Goal: Transaction & Acquisition: Book appointment/travel/reservation

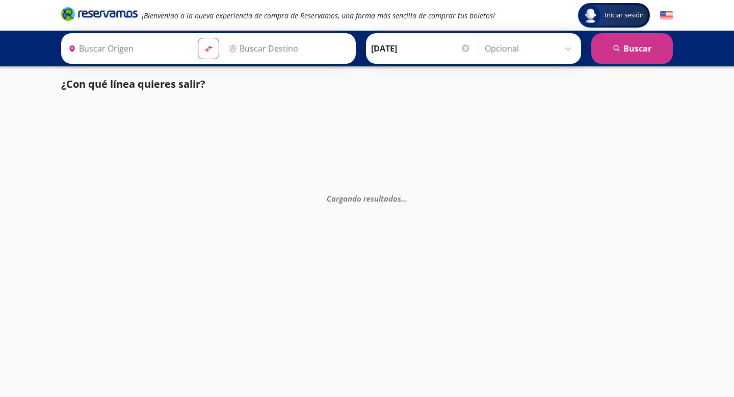
type input "Querétaro, Querétaro"
type input "Toluca, [GEOGRAPHIC_DATA]"
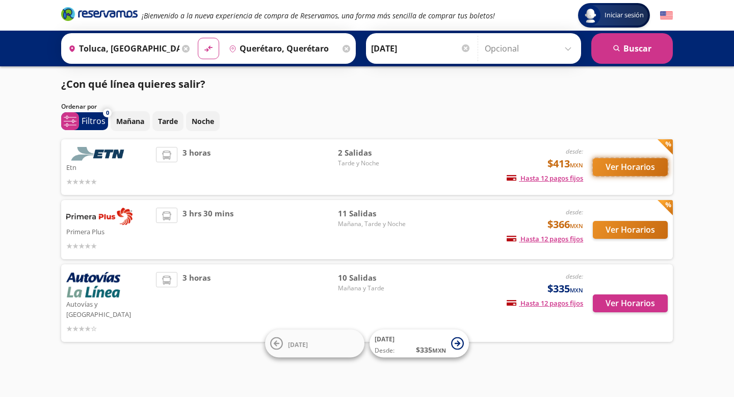
click at [640, 164] on button "Ver Horarios" at bounding box center [630, 167] width 75 height 18
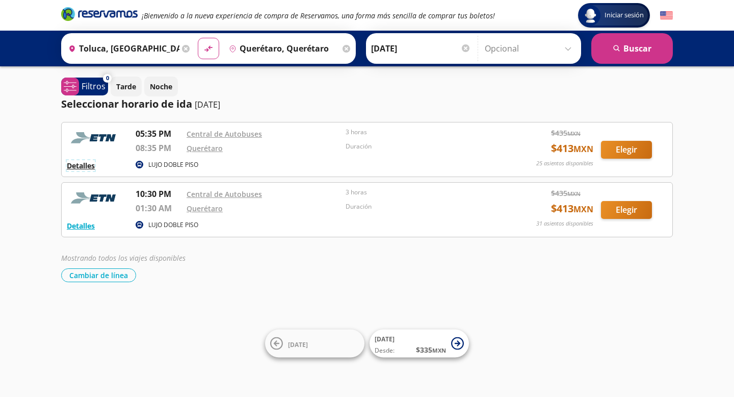
click at [86, 166] on button "Detalles" at bounding box center [81, 165] width 28 height 11
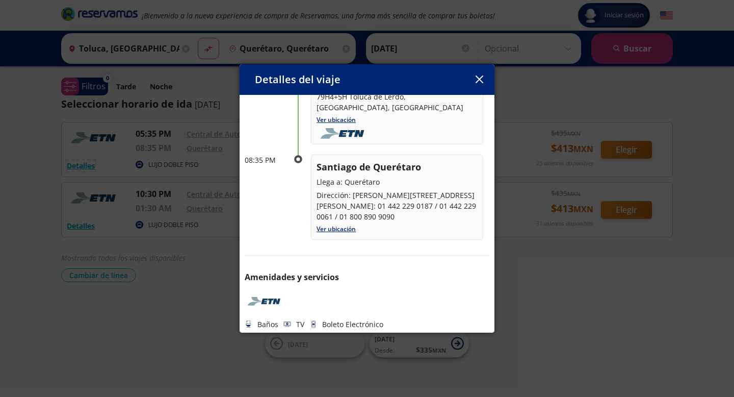
scroll to position [100, 0]
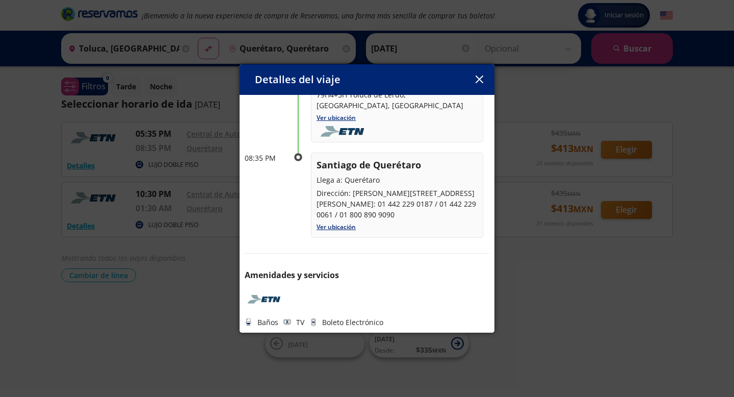
click at [476, 79] on icon "button" at bounding box center [480, 79] width 8 height 8
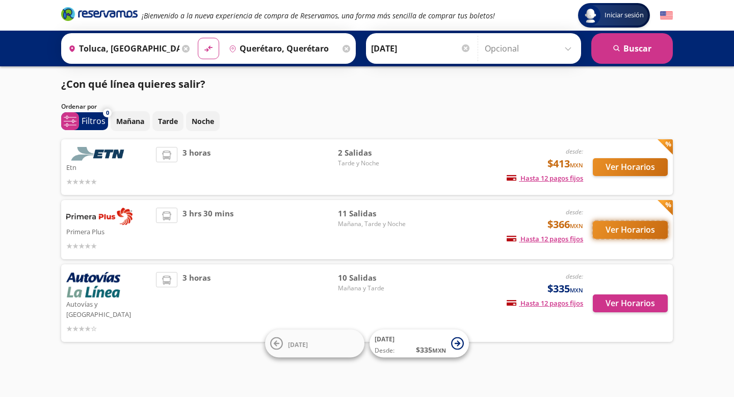
click at [620, 227] on button "Ver Horarios" at bounding box center [630, 230] width 75 height 18
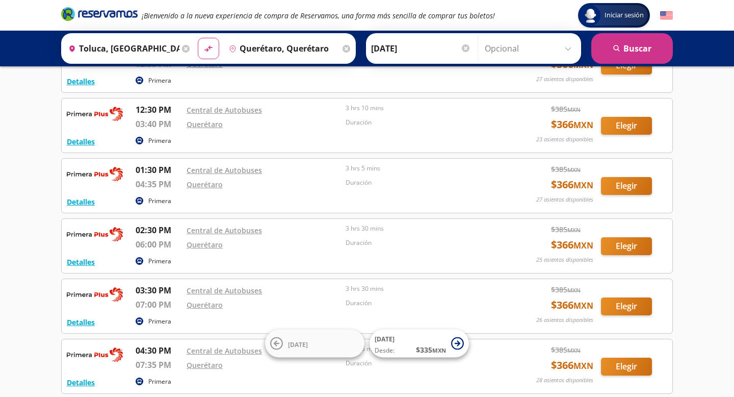
scroll to position [149, 0]
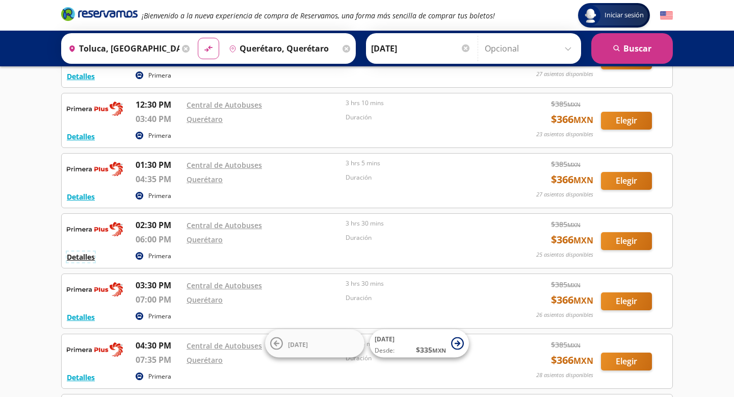
click at [86, 258] on button "Detalles" at bounding box center [81, 256] width 28 height 11
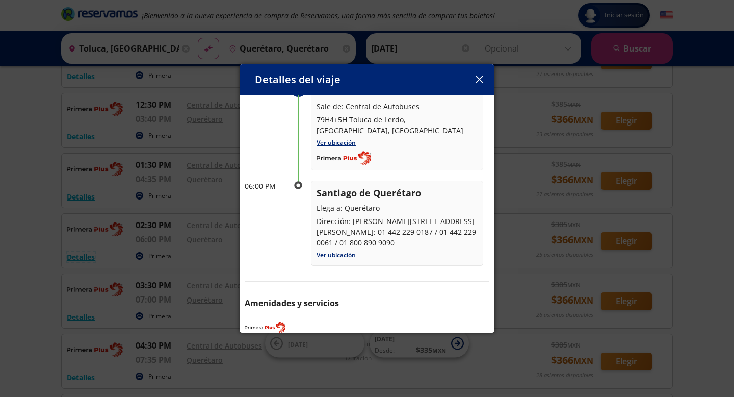
scroll to position [0, 0]
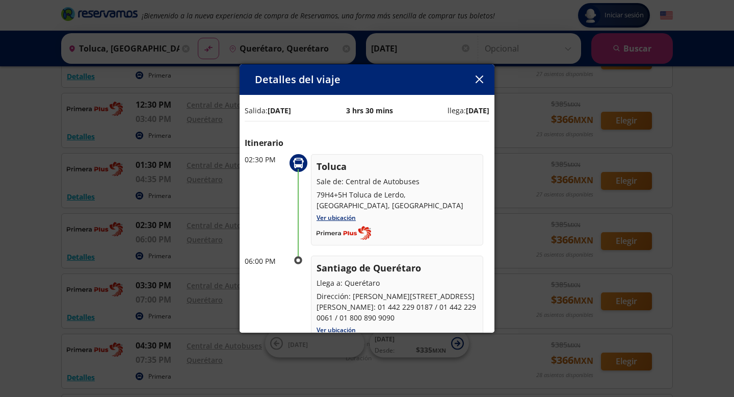
click at [482, 78] on icon "button" at bounding box center [480, 79] width 8 height 8
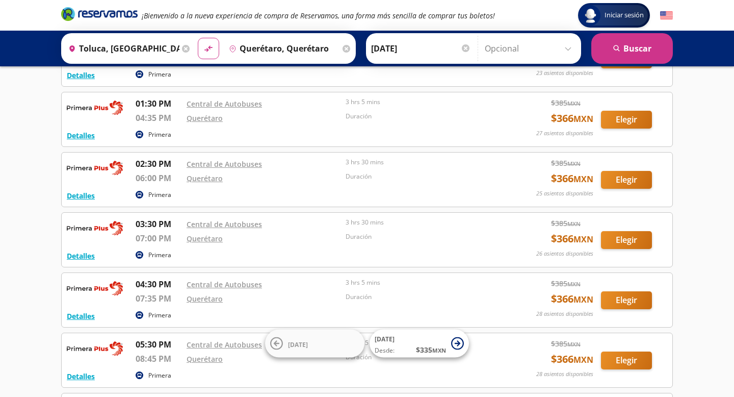
scroll to position [213, 0]
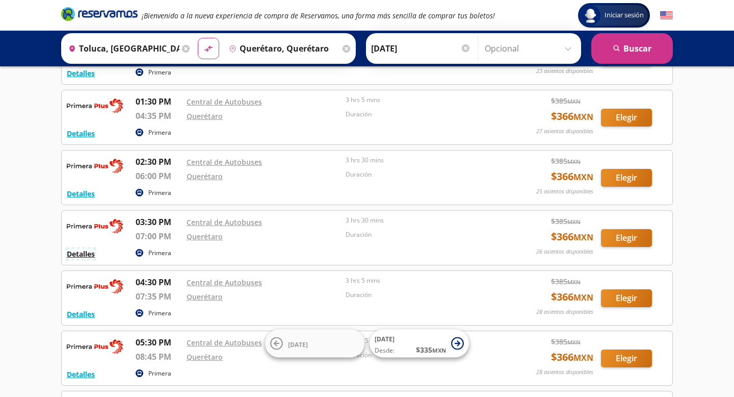
click at [85, 255] on button "Detalles" at bounding box center [81, 253] width 28 height 11
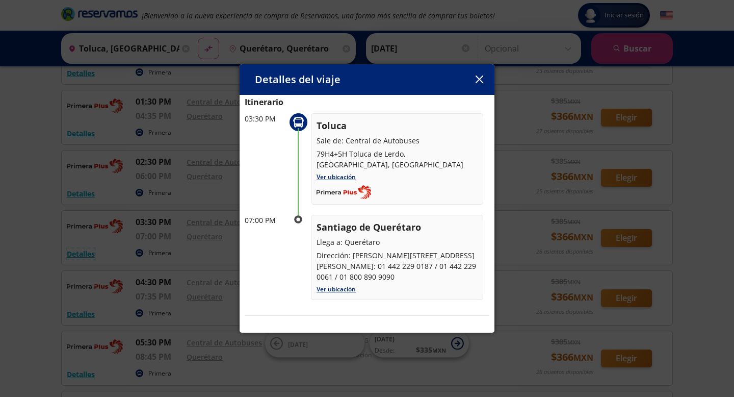
scroll to position [42, 0]
click at [482, 80] on icon "button" at bounding box center [480, 79] width 8 height 8
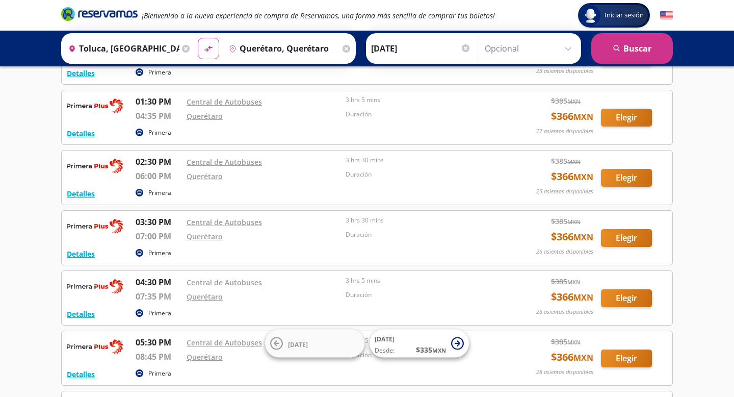
scroll to position [192, 0]
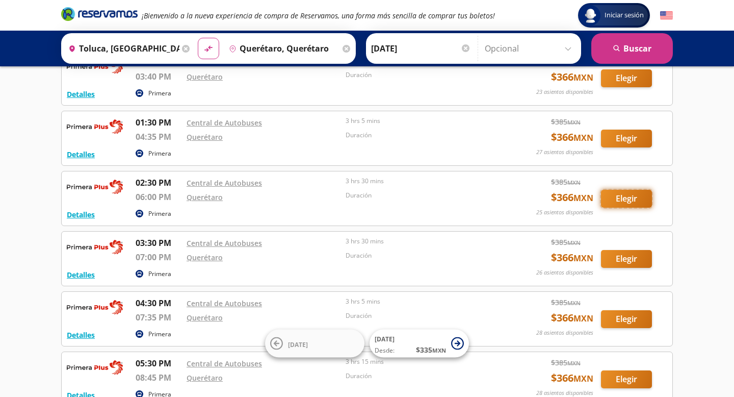
click at [622, 197] on button "Elegir" at bounding box center [626, 199] width 51 height 18
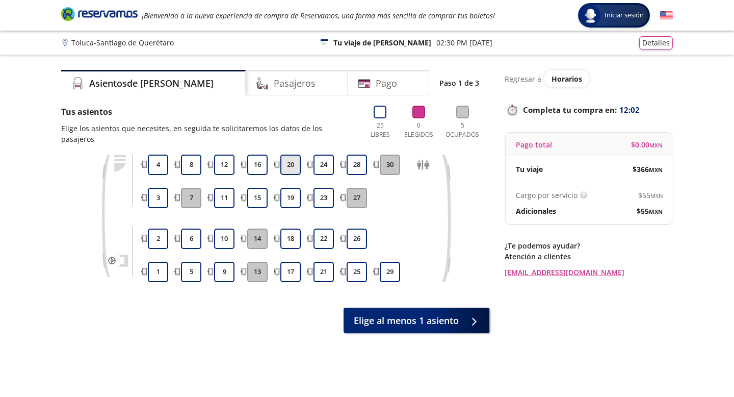
click at [290, 161] on button "20" at bounding box center [290, 165] width 20 height 20
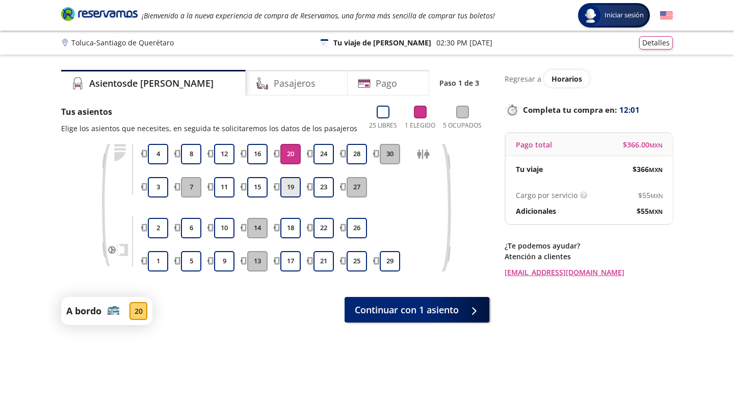
click at [293, 187] on button "19" at bounding box center [290, 187] width 20 height 20
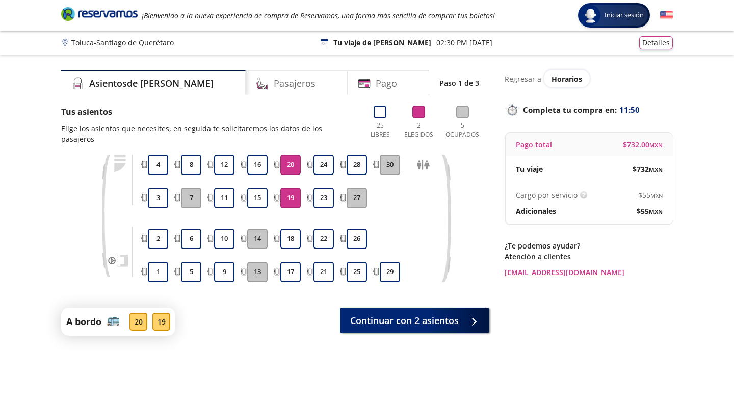
click at [293, 195] on button "19" at bounding box center [290, 198] width 20 height 20
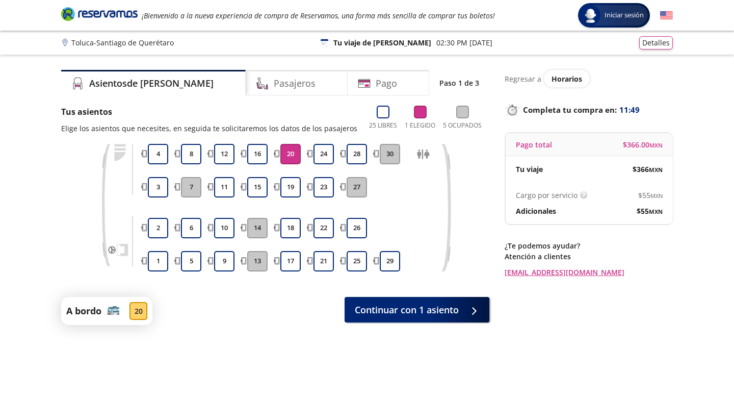
click at [293, 156] on button "20" at bounding box center [290, 154] width 20 height 20
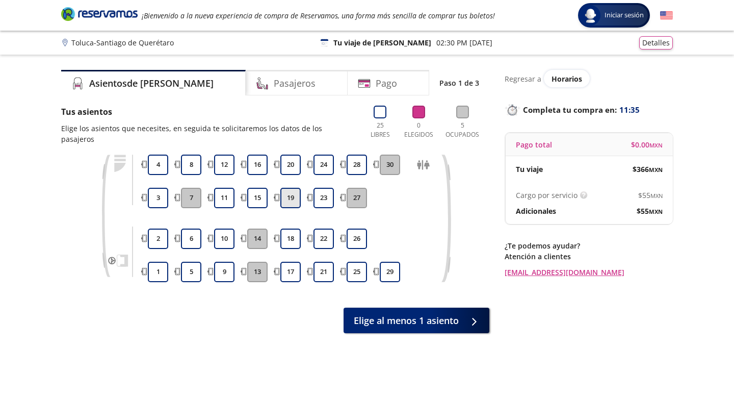
click at [289, 189] on button "19" at bounding box center [290, 198] width 20 height 20
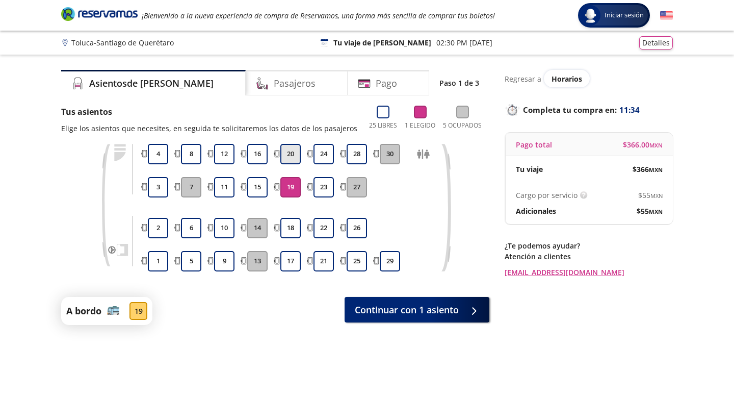
click at [288, 156] on button "20" at bounding box center [290, 154] width 20 height 20
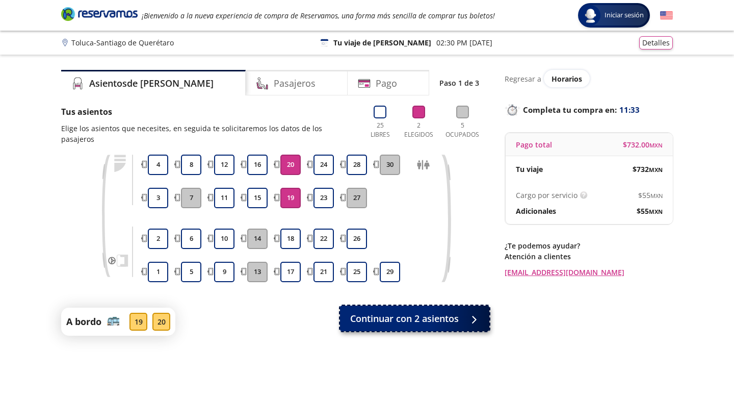
click at [420, 312] on span "Continuar con 2 asientos" at bounding box center [404, 319] width 109 height 14
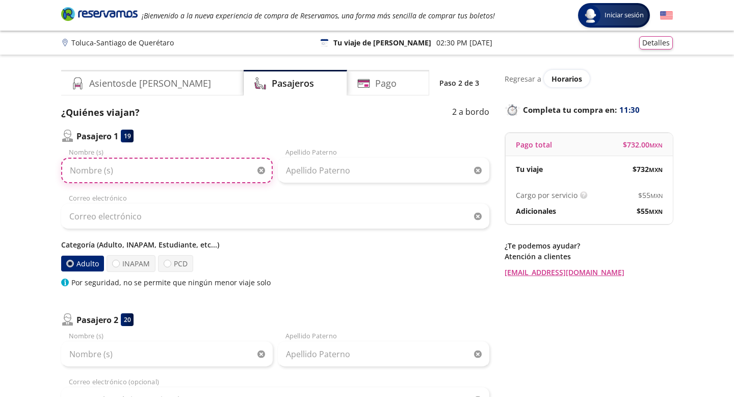
click at [149, 173] on input "Nombre (s)" at bounding box center [167, 170] width 212 height 25
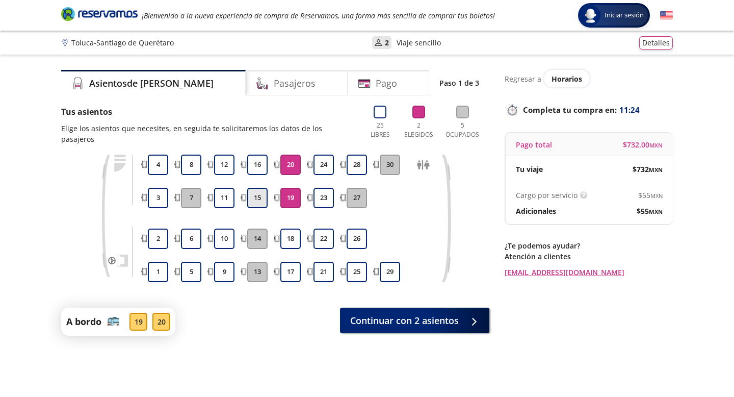
click at [255, 188] on button "15" at bounding box center [257, 198] width 20 height 20
click at [257, 158] on button "16" at bounding box center [257, 165] width 20 height 20
click at [288, 155] on button "20" at bounding box center [290, 165] width 20 height 20
click at [255, 155] on button "16" at bounding box center [257, 165] width 20 height 20
click at [254, 188] on button "15" at bounding box center [257, 198] width 20 height 20
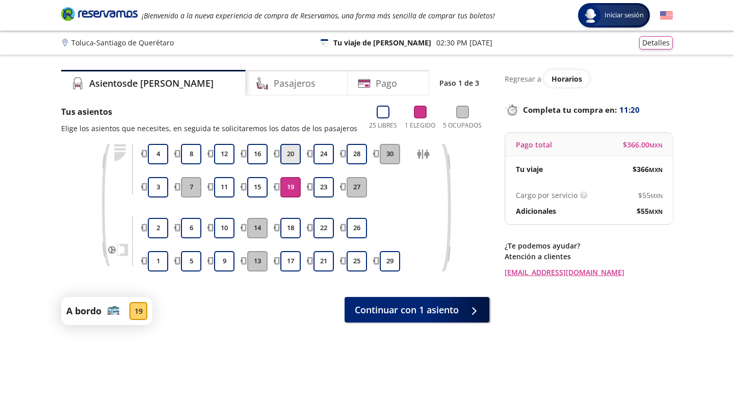
click at [286, 152] on button "20" at bounding box center [290, 154] width 20 height 20
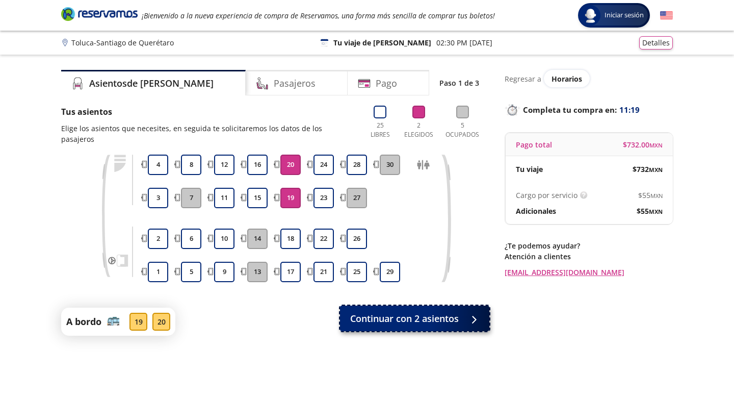
click at [389, 312] on span "Continuar con 2 asientos" at bounding box center [404, 319] width 109 height 14
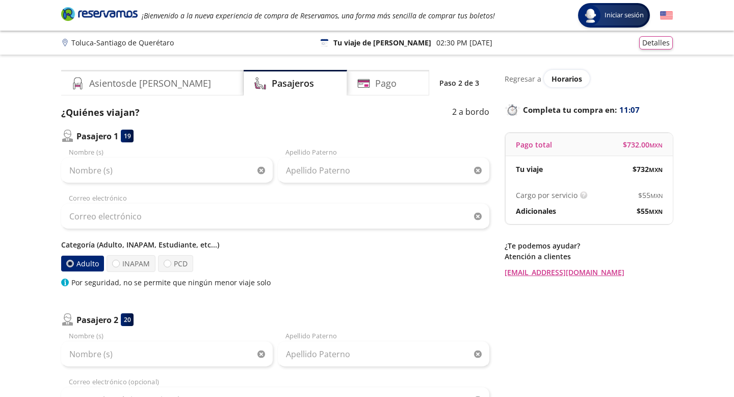
click at [79, 149] on div "Nombre (s)" at bounding box center [167, 165] width 212 height 36
click at [80, 153] on div "Nombre (s)" at bounding box center [167, 165] width 212 height 36
click at [89, 156] on div "Nombre (s)" at bounding box center [167, 165] width 212 height 36
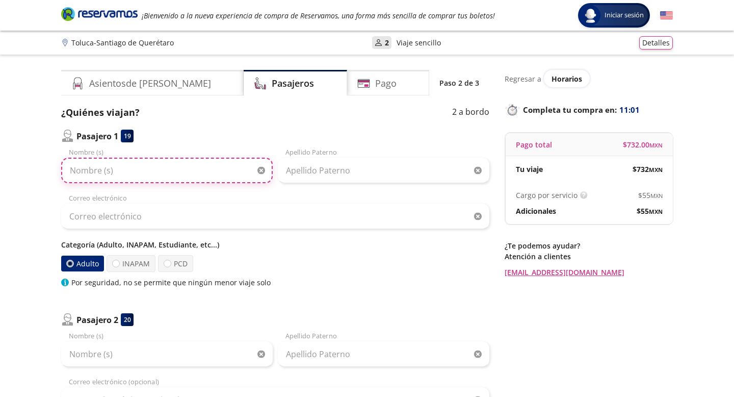
click at [109, 173] on input "Nombre (s)" at bounding box center [167, 170] width 212 height 25
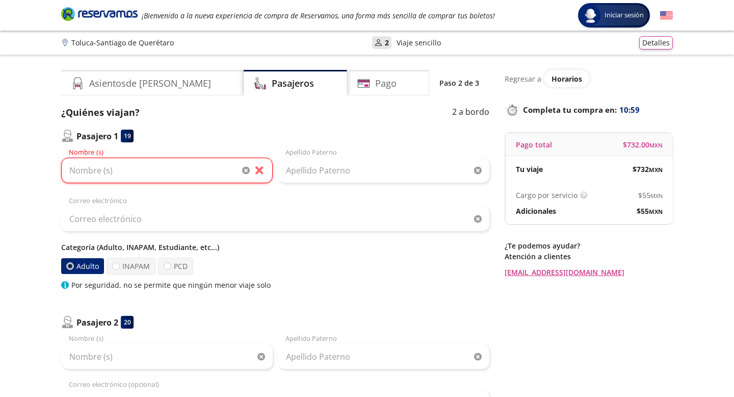
click at [105, 151] on div "Nombre (s)" at bounding box center [167, 166] width 212 height 38
click at [94, 173] on input "Nombre (s)" at bounding box center [167, 170] width 212 height 25
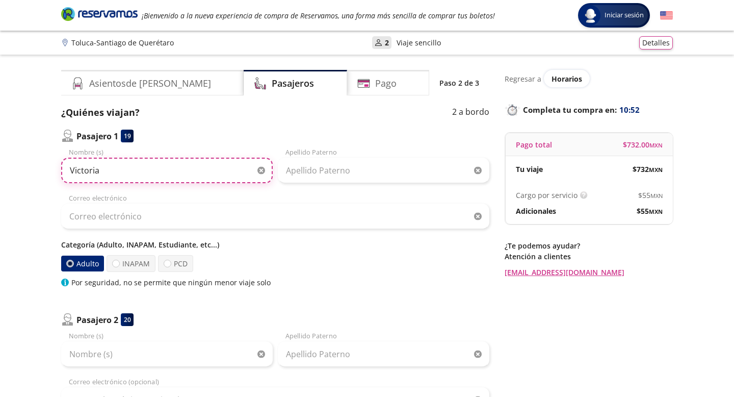
type input "Victoria"
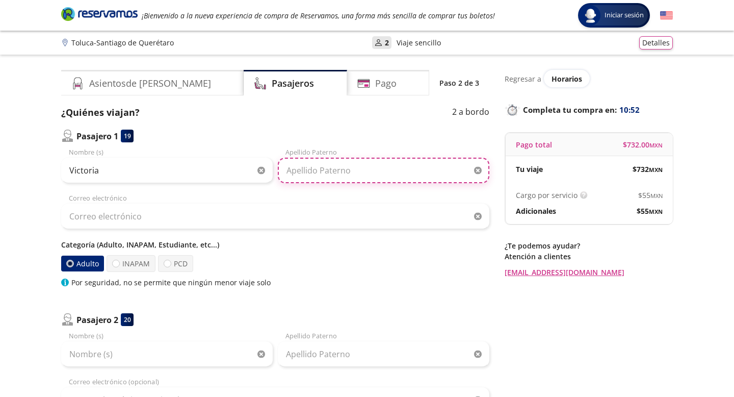
click at [310, 170] on input "Apellido Paterno" at bounding box center [384, 170] width 212 height 25
type input "Guerrero"
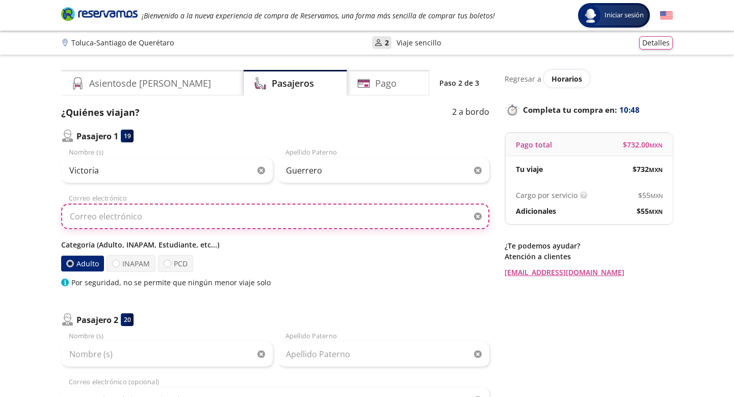
click at [197, 221] on input "Correo electrónico" at bounding box center [275, 215] width 428 height 25
type input "[EMAIL_ADDRESS][DOMAIN_NAME]"
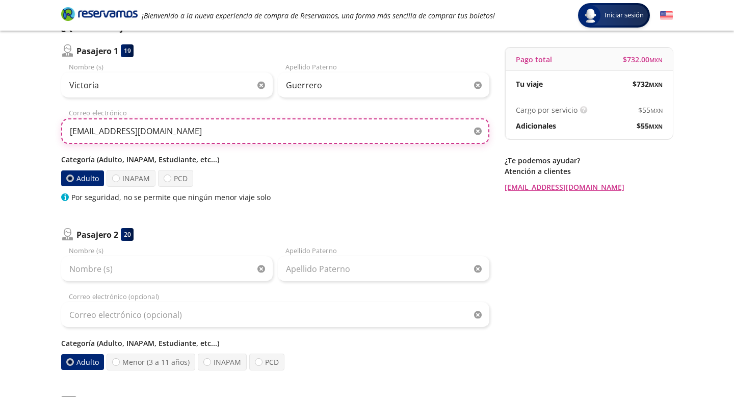
scroll to position [86, 0]
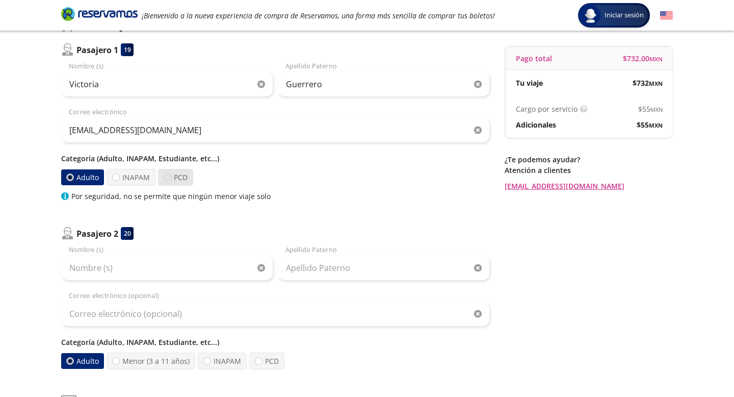
click at [168, 176] on div at bounding box center [168, 177] width 8 height 8
click at [168, 176] on input "PCD" at bounding box center [167, 177] width 7 height 7
radio input "true"
radio input "false"
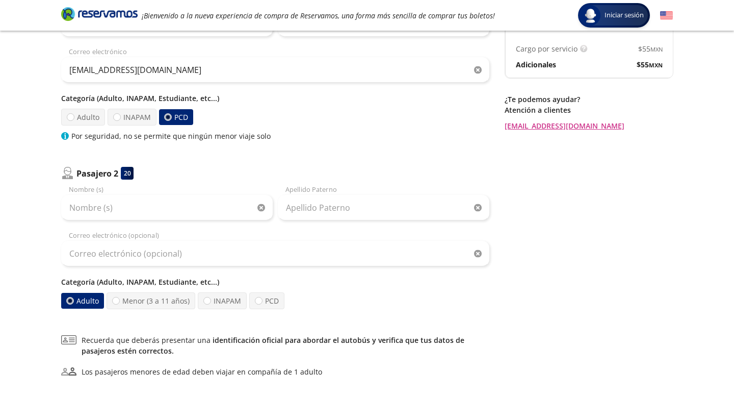
scroll to position [148, 0]
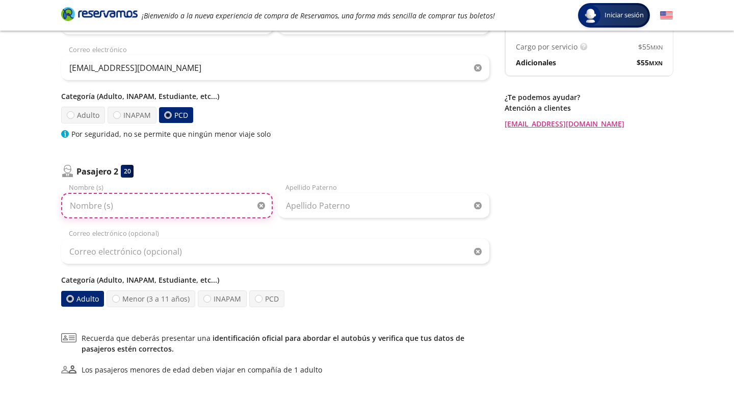
click at [111, 210] on input "Nombre (s)" at bounding box center [167, 205] width 212 height 25
type input "[PERSON_NAME]"
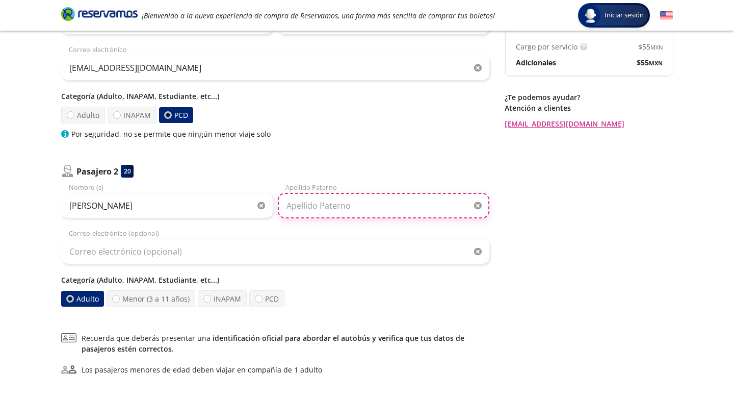
click at [300, 204] on input "Apellido Paterno" at bounding box center [384, 205] width 212 height 25
type input "[PERSON_NAME]"
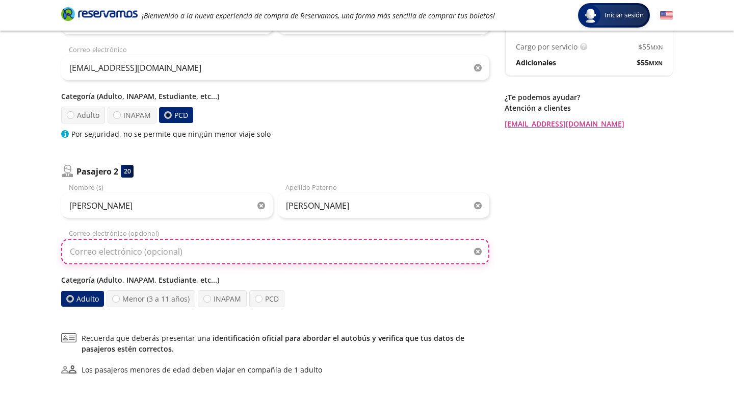
click at [113, 250] on input "Correo electrónico (opcional)" at bounding box center [275, 251] width 428 height 25
type input "[EMAIL_ADDRESS][DOMAIN_NAME]"
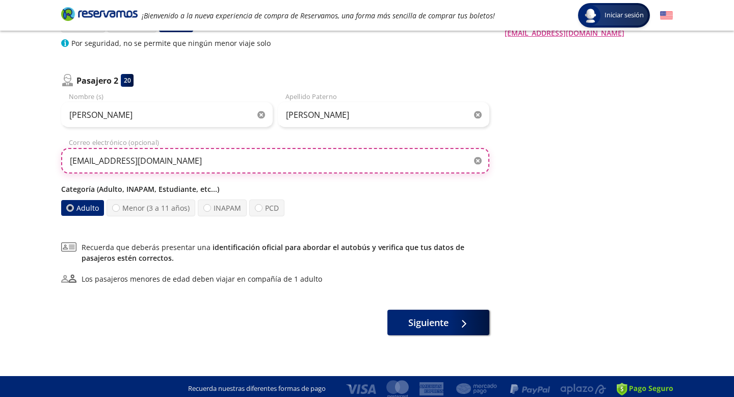
scroll to position [244, 0]
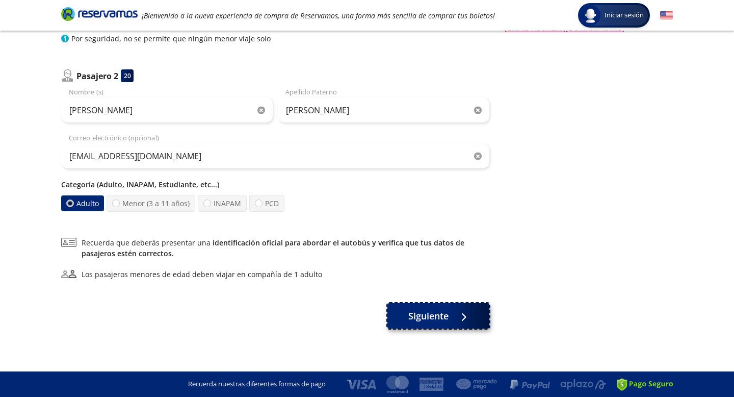
click at [454, 318] on div at bounding box center [461, 316] width 15 height 13
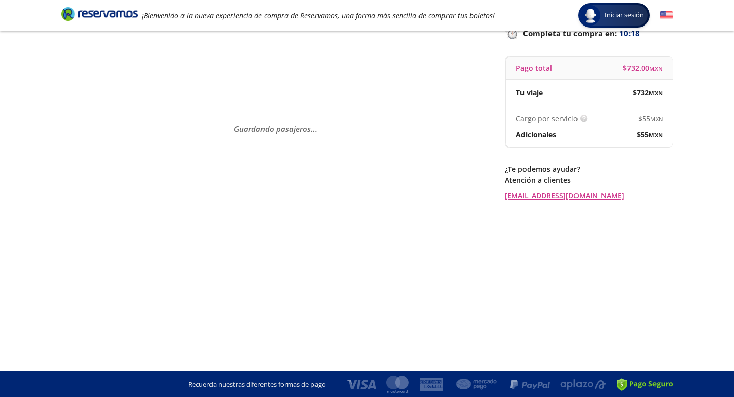
scroll to position [0, 0]
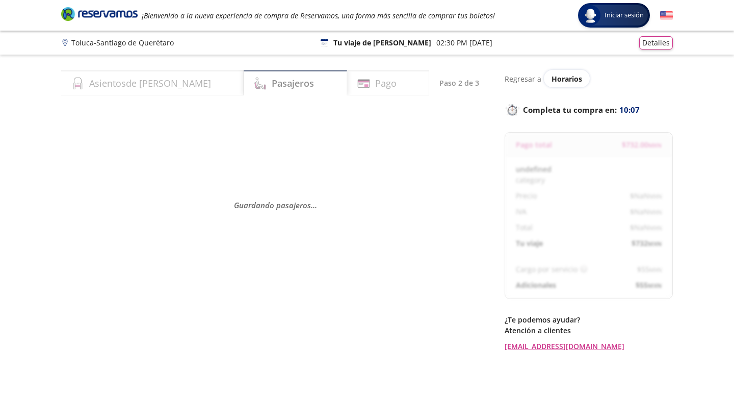
select select "MX"
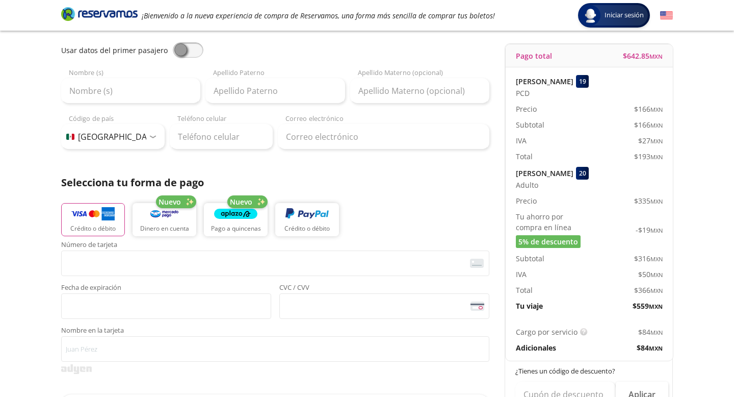
scroll to position [92, 0]
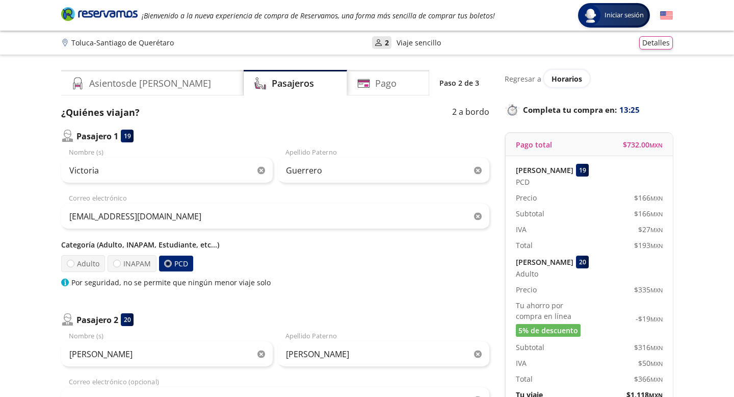
click at [166, 265] on div at bounding box center [168, 264] width 4 height 4
click at [166, 265] on input "PCD" at bounding box center [167, 263] width 7 height 7
click at [69, 262] on div at bounding box center [71, 264] width 8 height 8
click at [69, 262] on input "Adulto" at bounding box center [70, 263] width 7 height 7
radio input "true"
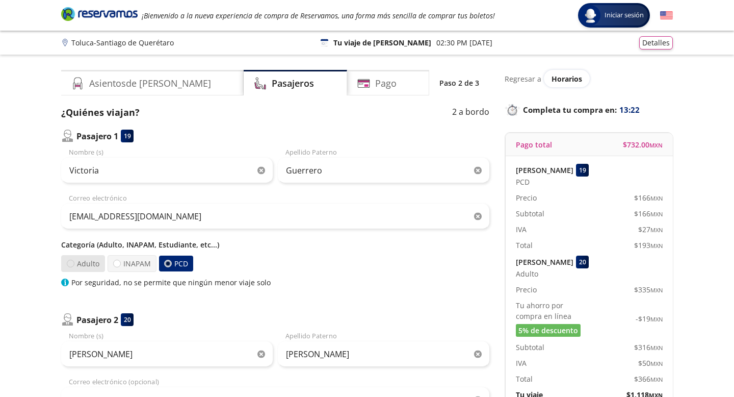
radio input "false"
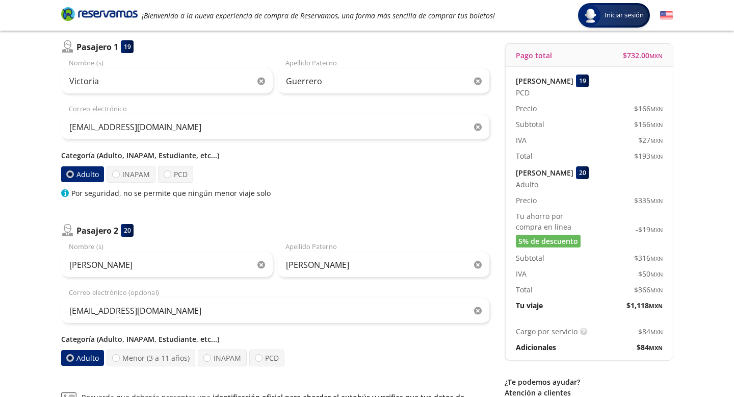
scroll to position [244, 0]
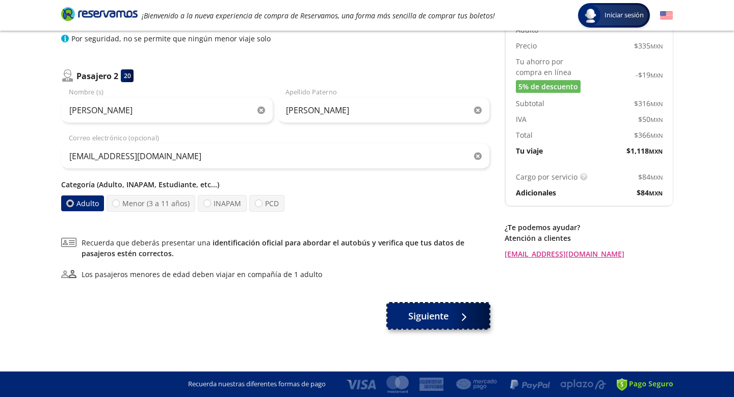
click at [439, 318] on span "Siguiente" at bounding box center [428, 316] width 40 height 14
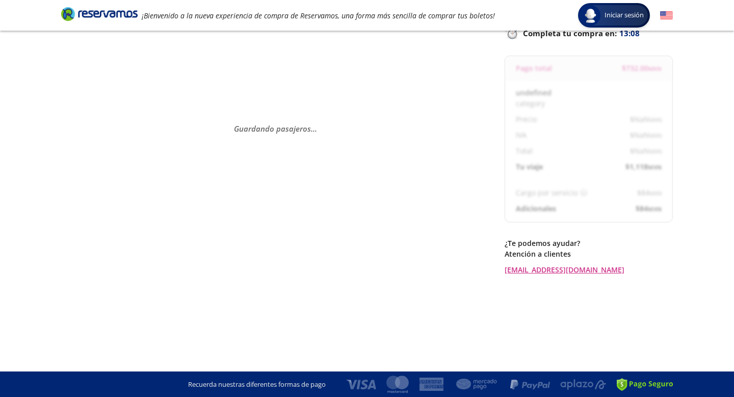
scroll to position [76, 0]
select select "MX"
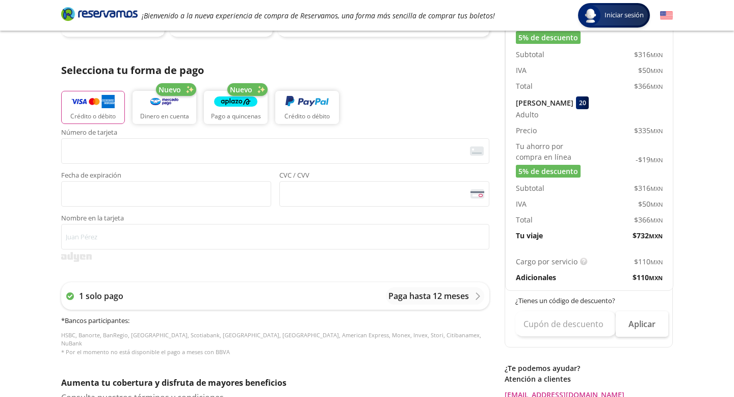
scroll to position [200, 0]
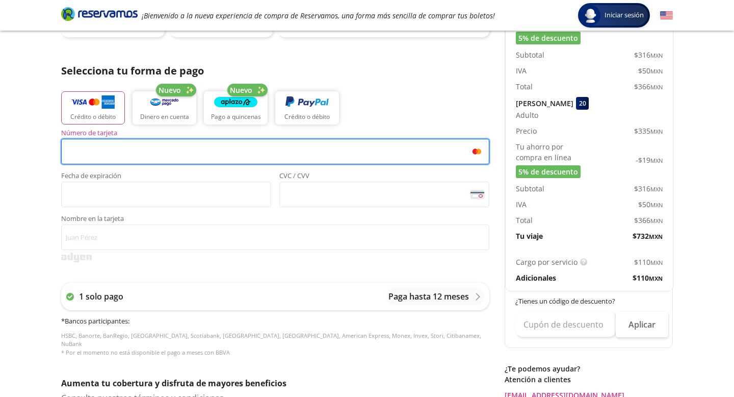
click at [174, 141] on span "<p>Your browser does not support iframes.</p>" at bounding box center [275, 151] width 428 height 25
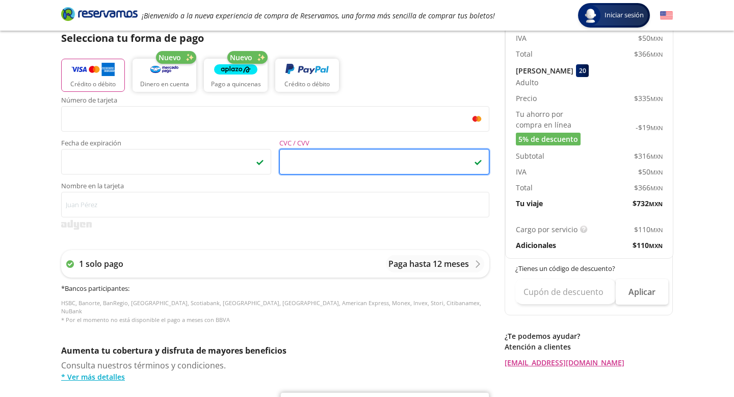
scroll to position [246, 0]
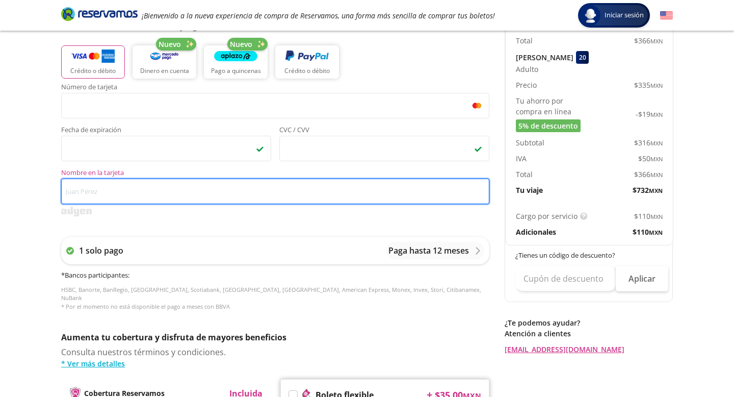
click at [155, 192] on input "Nombre en la tarjeta" at bounding box center [275, 190] width 428 height 25
type input "[PERSON_NAME]"
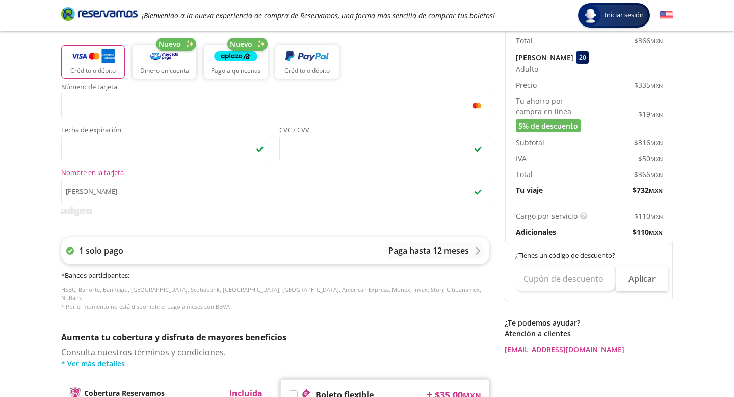
click at [362, 238] on div "1 solo pago Paga hasta 12 meses" at bounding box center [275, 251] width 428 height 28
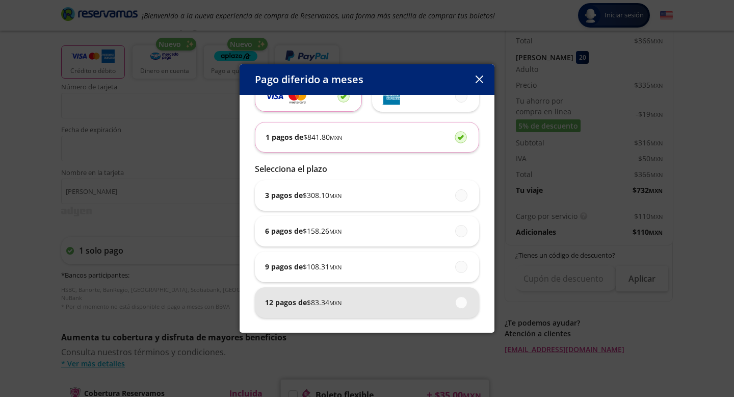
scroll to position [0, 0]
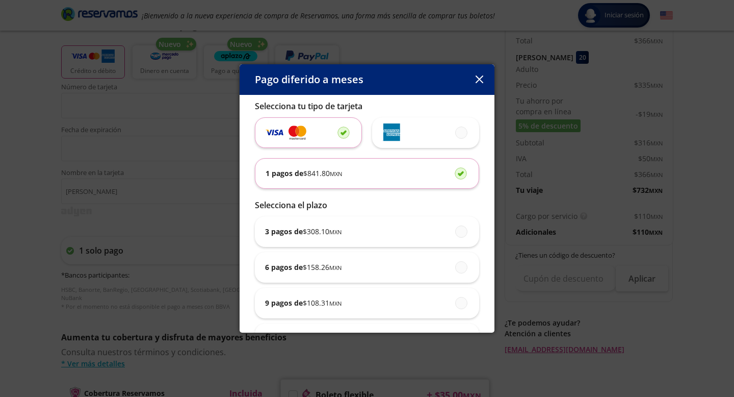
click at [483, 82] on button "button" at bounding box center [479, 79] width 15 height 15
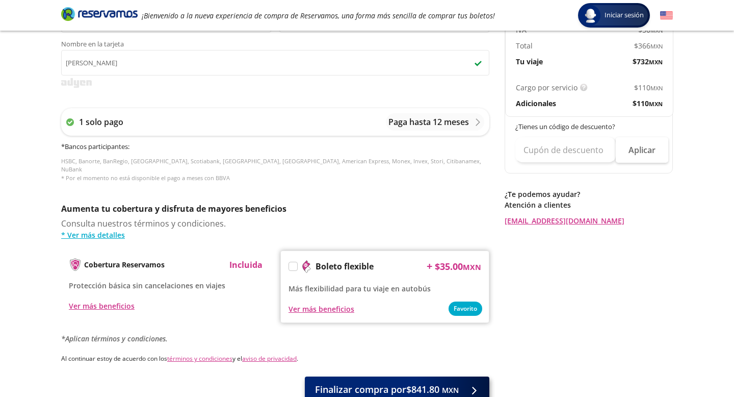
scroll to position [440, 0]
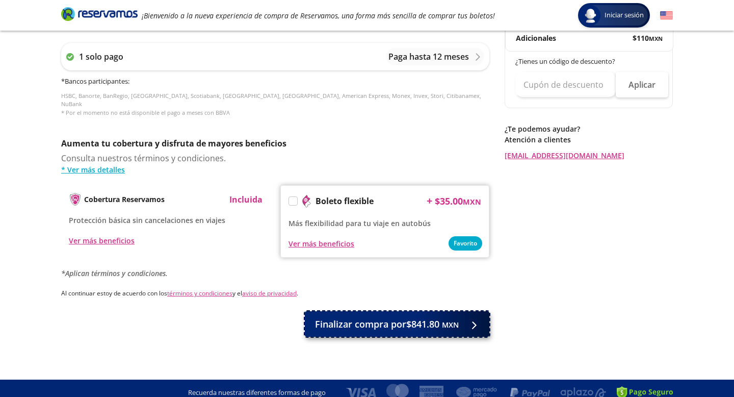
click at [406, 321] on span "Finalizar compra por $841.80 MXN" at bounding box center [387, 324] width 144 height 14
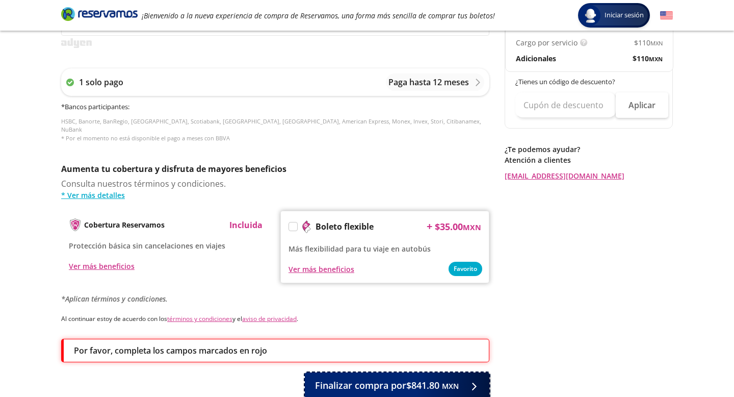
scroll to position [424, 0]
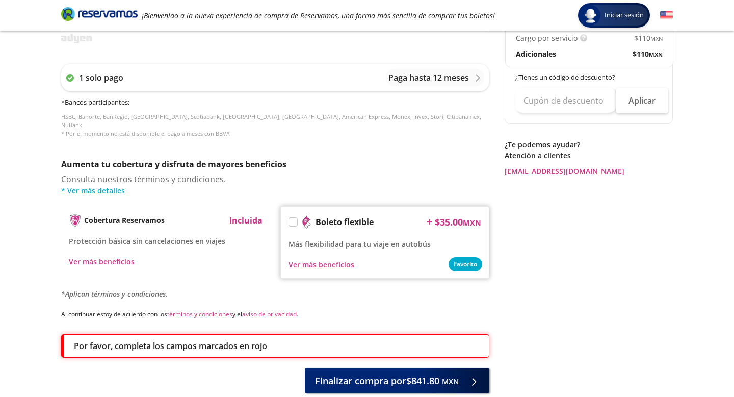
click at [239, 272] on div "Aumenta tu cobertura y disfruta de mayores beneficios Consulta nuestros término…" at bounding box center [275, 228] width 428 height 141
click at [293, 218] on label at bounding box center [293, 222] width 8 height 8
click at [293, 220] on input "Boleto flexible" at bounding box center [292, 223] width 7 height 7
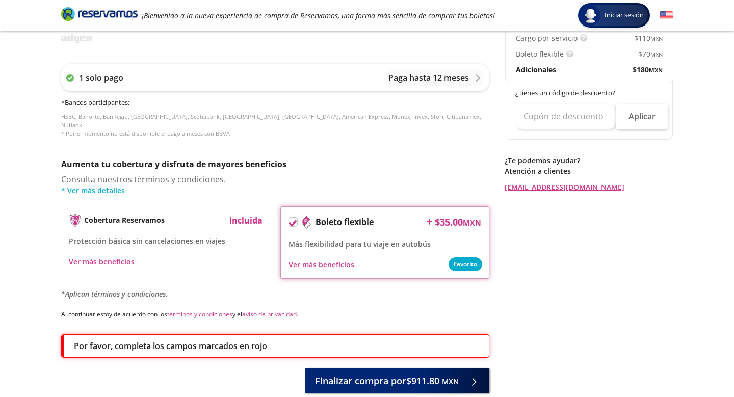
click at [293, 219] on icon at bounding box center [293, 223] width 8 height 8
click at [293, 220] on input "Boleto flexible" at bounding box center [292, 223] width 7 height 7
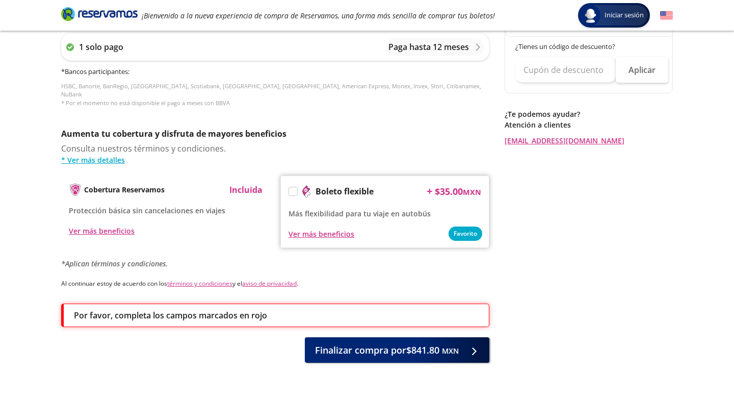
scroll to position [455, 0]
click at [187, 308] on p "Por favor, completa los campos marcados en rojo" at bounding box center [170, 314] width 193 height 12
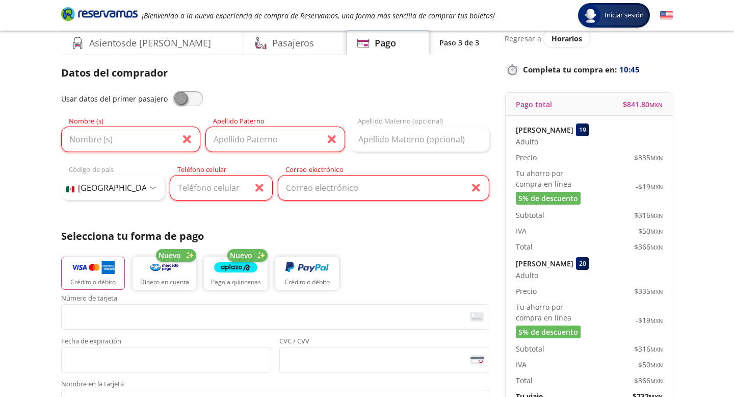
scroll to position [37, 0]
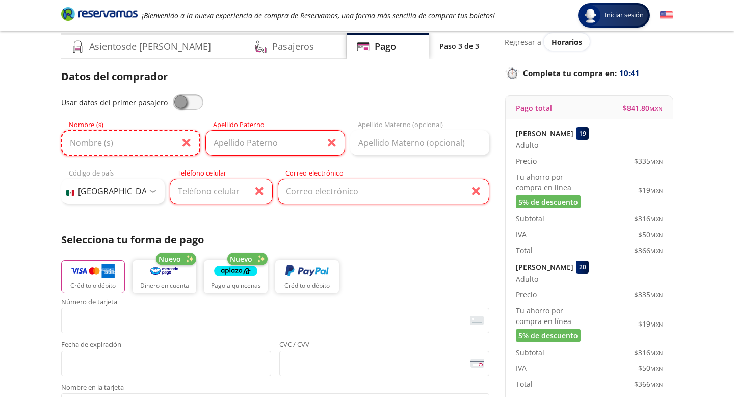
click at [125, 142] on input "Nombre (s)" at bounding box center [130, 142] width 139 height 25
type input "Victoria"
click at [282, 144] on input "Apellido Paterno" at bounding box center [274, 142] width 139 height 25
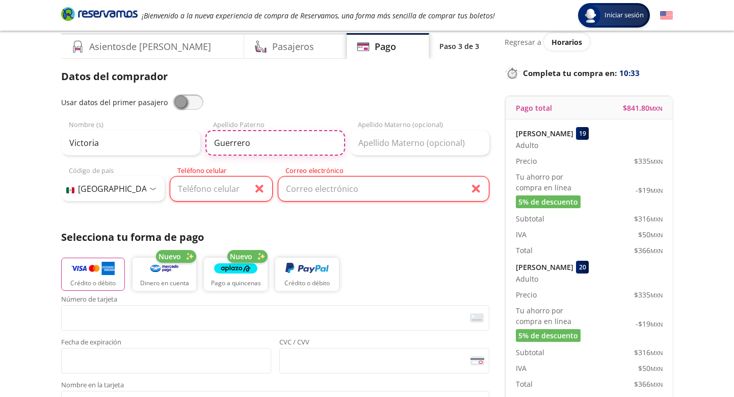
type input "Guerrero"
click at [203, 186] on input "Teléfono celular" at bounding box center [222, 188] width 104 height 25
type input "55 8040 2305"
type input "[EMAIL_ADDRESS][DOMAIN_NAME]"
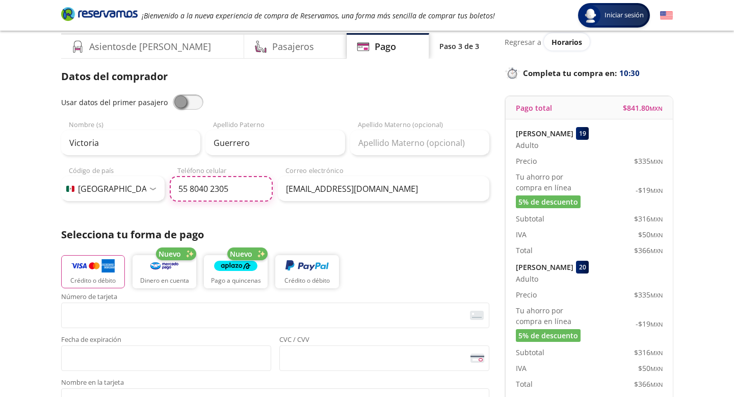
type input "55 8040 2305"
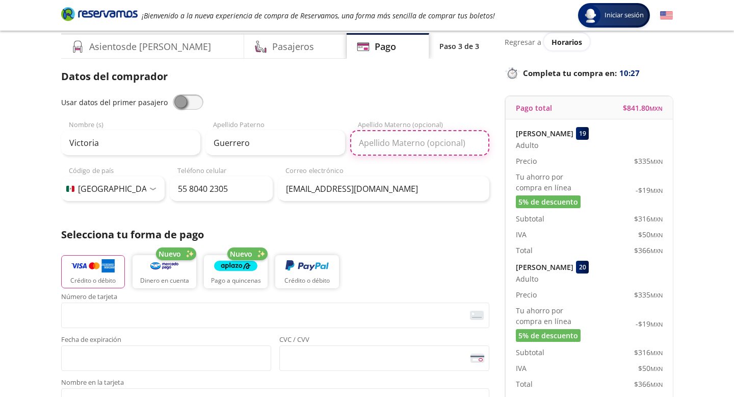
click at [384, 144] on input "Apellido Materno (opcional)" at bounding box center [419, 142] width 139 height 25
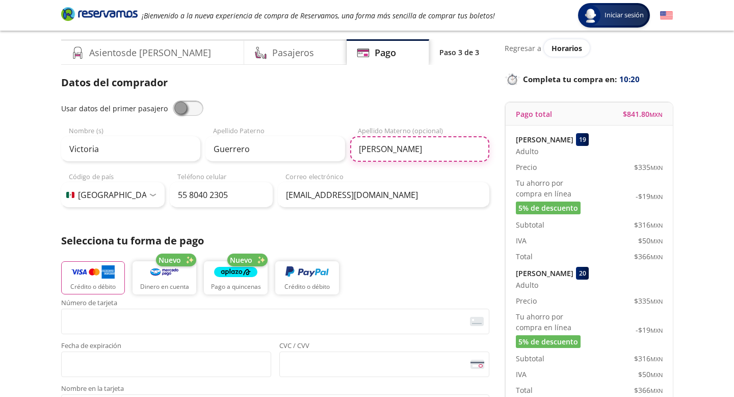
scroll to position [0, 0]
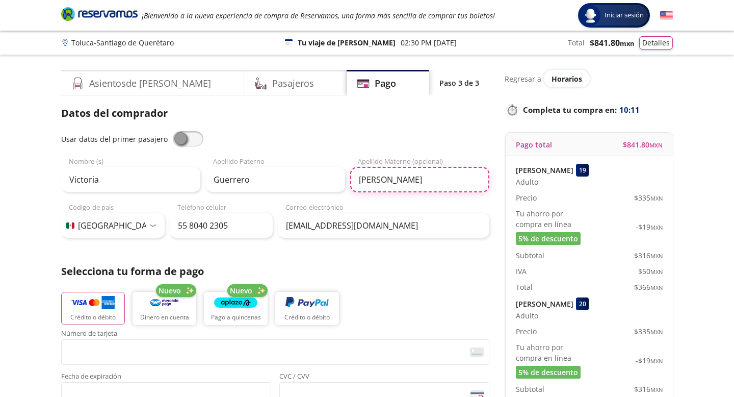
type input "[PERSON_NAME]"
click at [175, 137] on span at bounding box center [188, 138] width 31 height 15
click at [173, 131] on input "checkbox" at bounding box center [173, 131] width 0 height 0
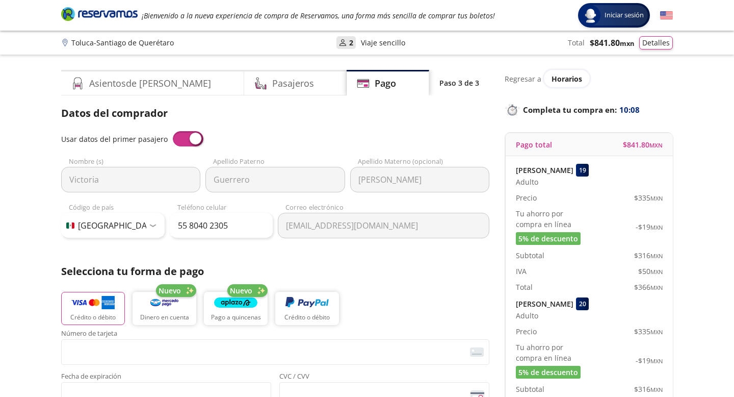
click at [186, 136] on span at bounding box center [188, 138] width 31 height 15
click at [173, 131] on input "checkbox" at bounding box center [173, 131] width 0 height 0
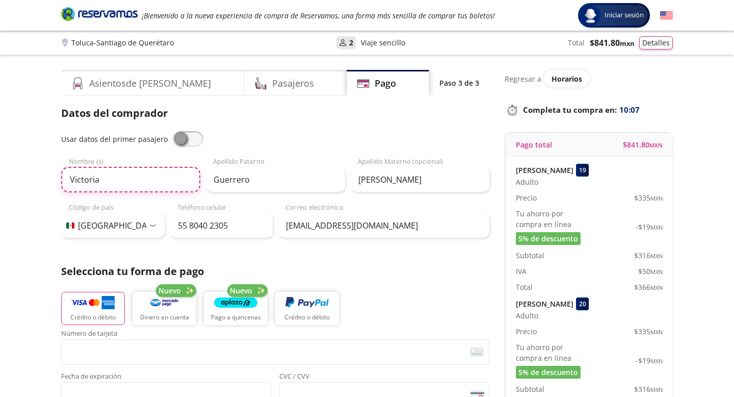
click at [106, 182] on input "Victoria" at bounding box center [130, 179] width 139 height 25
type input "[PERSON_NAME]"
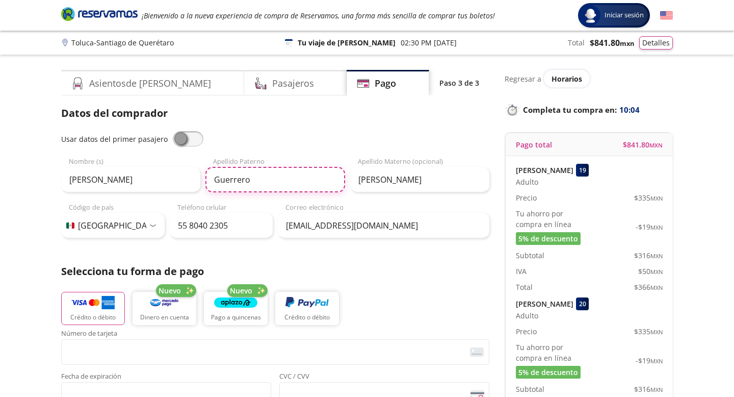
click at [286, 174] on input "Guerrero" at bounding box center [274, 179] width 139 height 25
click at [285, 182] on input "Guerrero" at bounding box center [274, 179] width 139 height 25
type input "G"
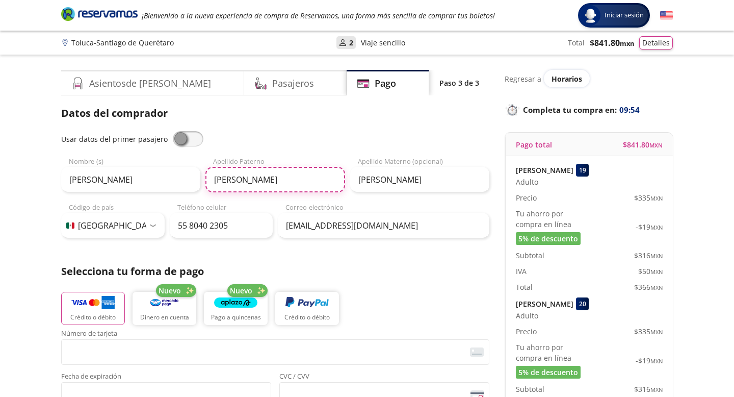
type input "[PERSON_NAME]"
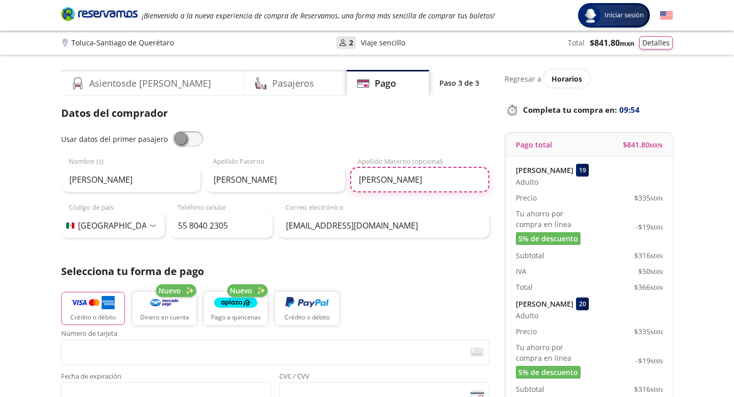
click at [449, 188] on input "[PERSON_NAME]" at bounding box center [419, 179] width 139 height 25
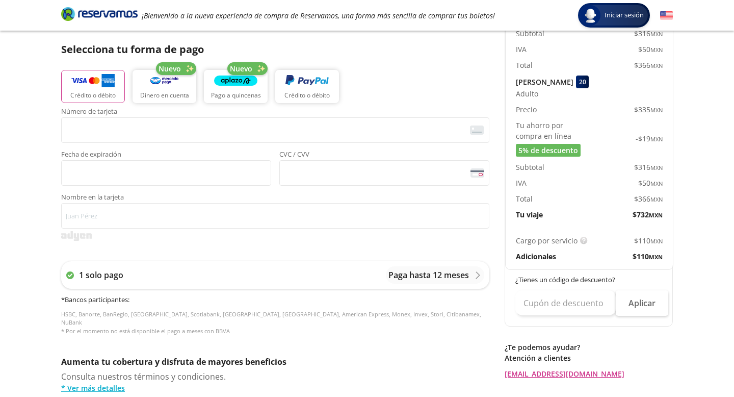
scroll to position [223, 0]
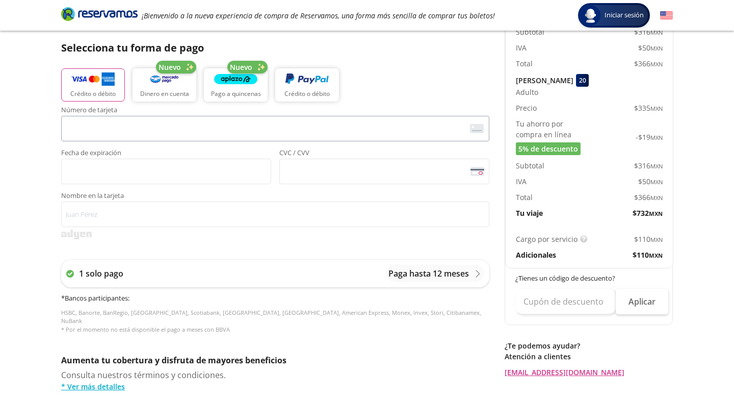
type input "[PERSON_NAME]"
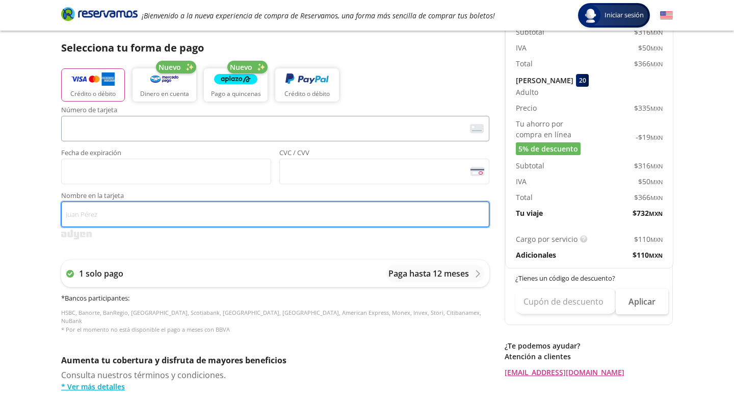
type input "[PERSON_NAME]"
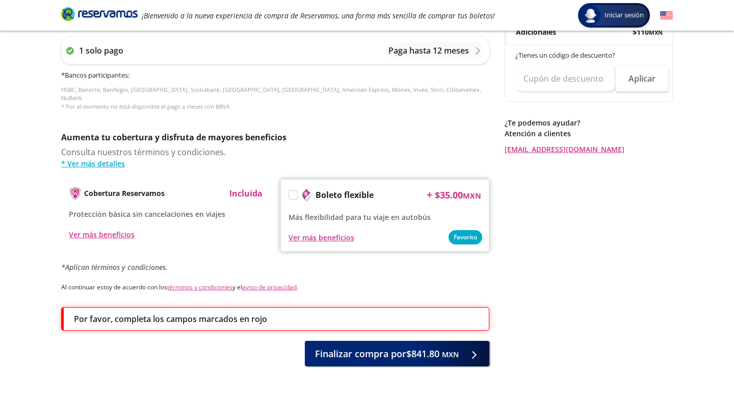
scroll to position [474, 0]
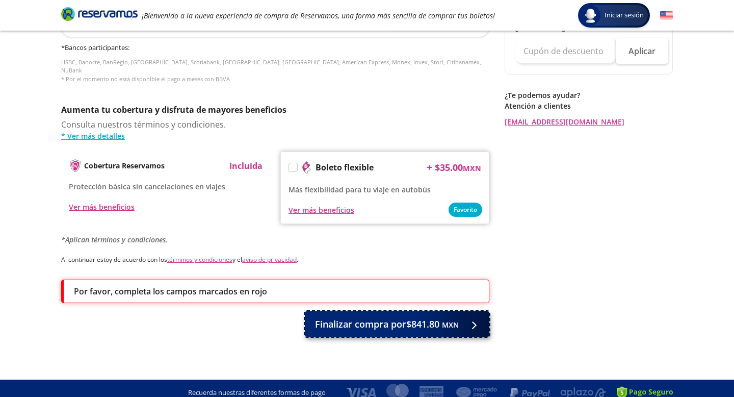
click at [379, 318] on span "Finalizar compra por $841.80 MXN" at bounding box center [387, 324] width 144 height 14
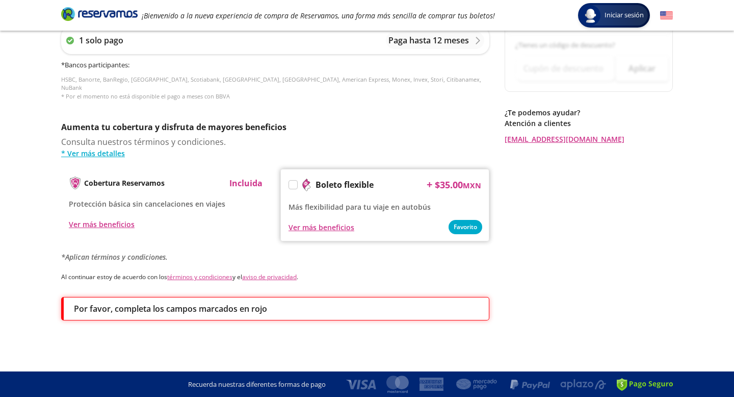
scroll to position [0, 0]
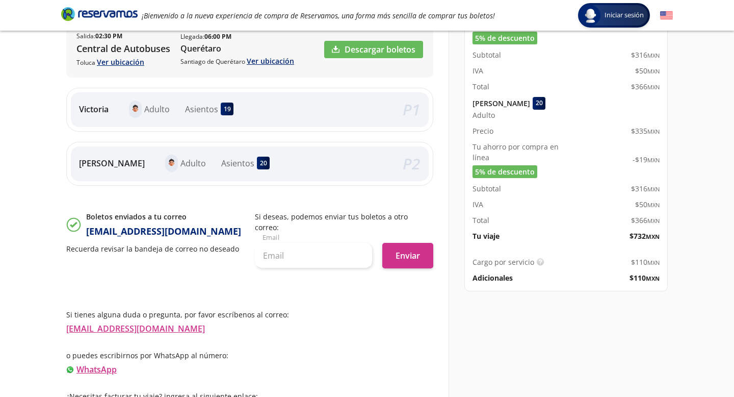
scroll to position [203, 0]
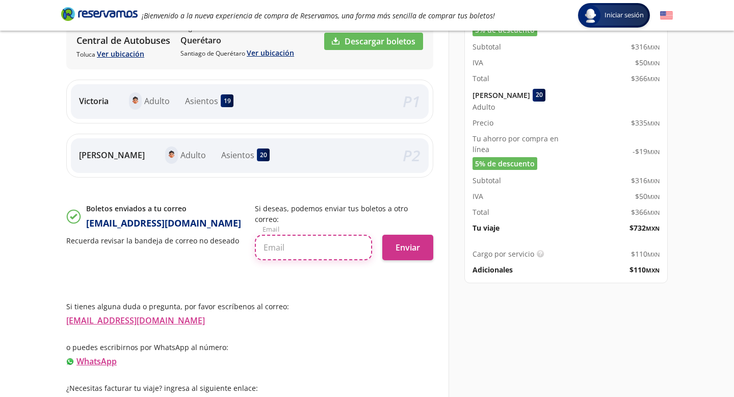
click at [285, 237] on input "text" at bounding box center [313, 247] width 117 height 25
type input "[EMAIL_ADDRESS][DOMAIN_NAME]"
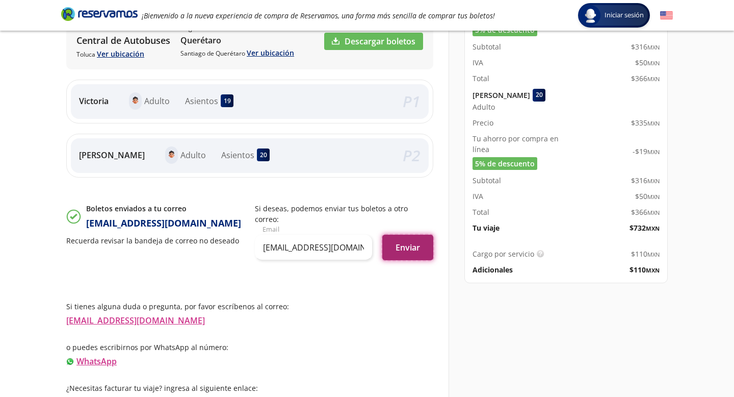
click at [418, 242] on button "Enviar" at bounding box center [407, 247] width 51 height 25
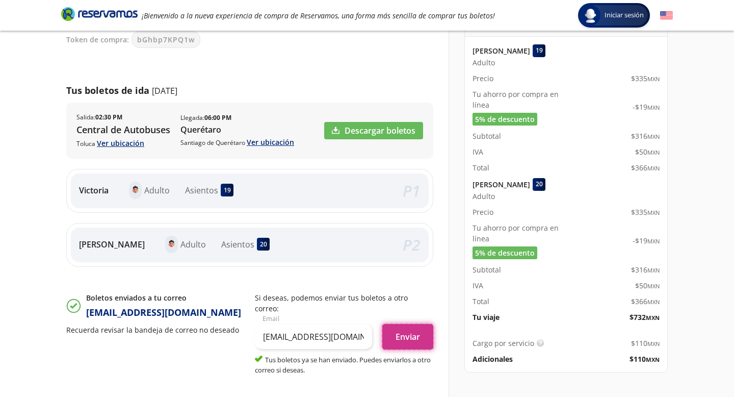
scroll to position [117, 0]
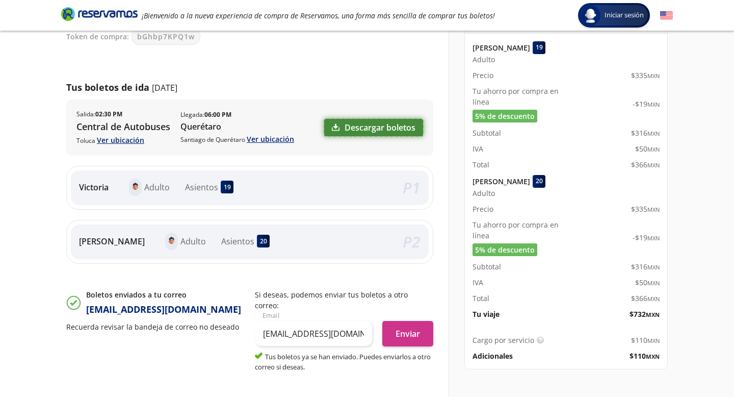
click at [359, 124] on link "Descargar boletos" at bounding box center [373, 127] width 99 height 17
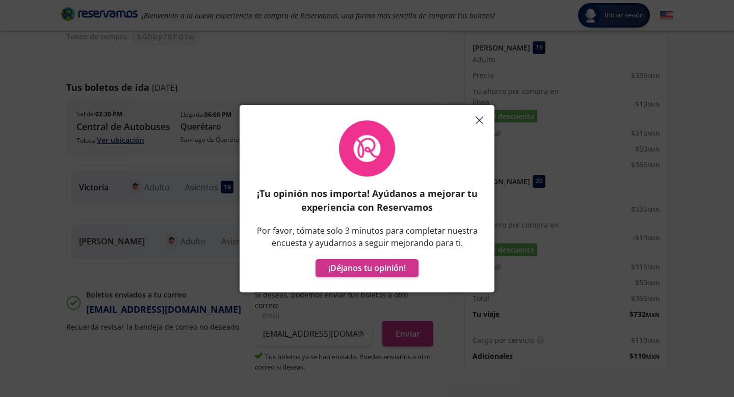
click at [481, 120] on icon "button" at bounding box center [480, 120] width 8 height 8
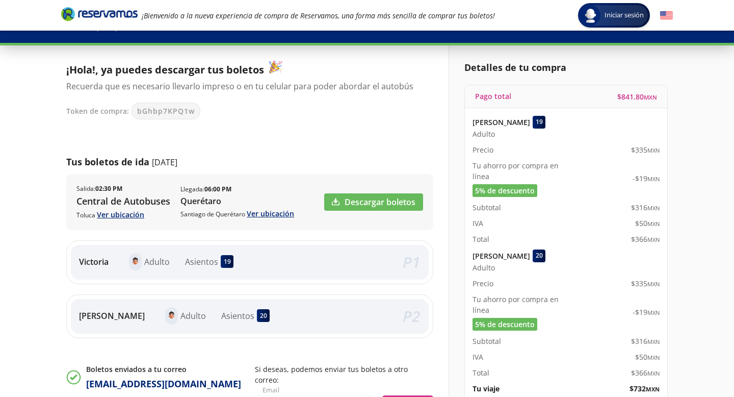
scroll to position [0, 0]
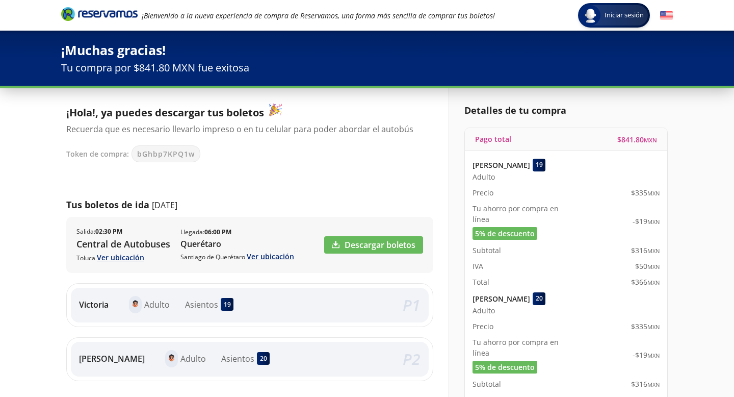
click at [113, 14] on icon "Brand Logo" at bounding box center [99, 13] width 76 height 15
